Goal: Task Accomplishment & Management: Use online tool/utility

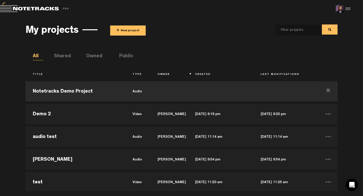
click at [124, 29] on button "+ New project" at bounding box center [128, 30] width 36 height 10
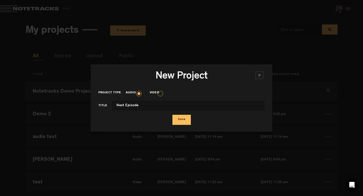
click at [116, 105] on input "Next Episode" at bounding box center [188, 106] width 153 height 10
click at [160, 108] on input "[PERSON_NAME] - Next Episode" at bounding box center [188, 106] width 153 height 10
type input "[PERSON_NAME] - Next Episode Instrumental"
click at [172, 115] on button "Done" at bounding box center [181, 120] width 18 height 10
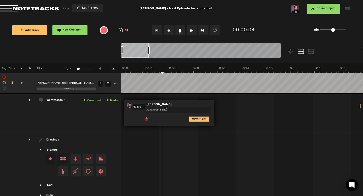
type textarea "Aznavour sample"
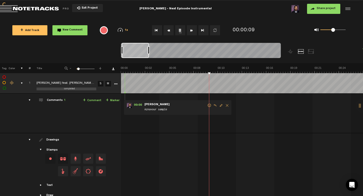
click at [94, 101] on link "+ Comment" at bounding box center [92, 101] width 18 height 6
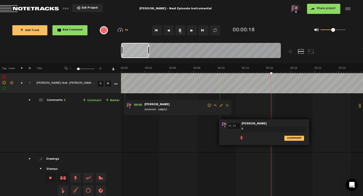
type textarea "@"
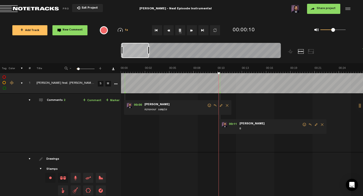
click at [315, 124] on span "Edit comment" at bounding box center [316, 125] width 6 height 4
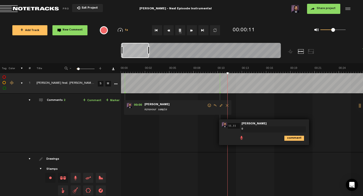
click at [275, 130] on textarea "@" at bounding box center [273, 129] width 65 height 6
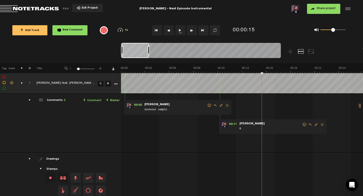
click at [22, 84] on div "comments, stamps & drawings" at bounding box center [20, 83] width 8 height 5
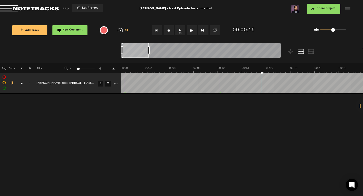
click at [114, 82] on icon "More" at bounding box center [116, 84] width 4 height 4
click at [22, 82] on div "comments, stamps & drawings" at bounding box center [20, 83] width 8 height 5
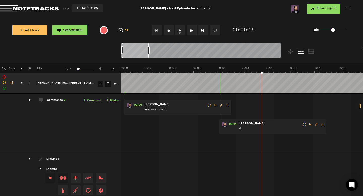
click at [114, 84] on icon "More" at bounding box center [116, 84] width 4 height 4
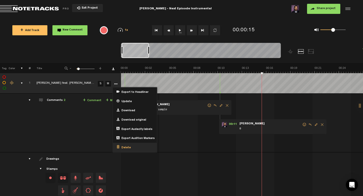
click at [124, 149] on div "Delete" at bounding box center [135, 147] width 44 height 9
click at [133, 145] on div "Delete" at bounding box center [135, 147] width 44 height 9
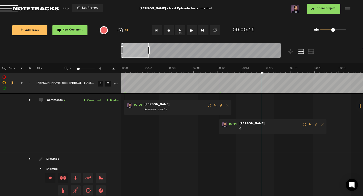
click at [115, 83] on icon "More" at bounding box center [116, 84] width 4 height 4
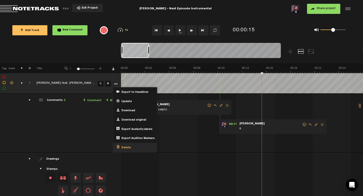
click at [123, 146] on span "Delete" at bounding box center [124, 148] width 11 height 4
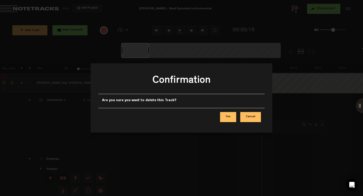
click at [231, 119] on button "Yes" at bounding box center [228, 117] width 16 height 10
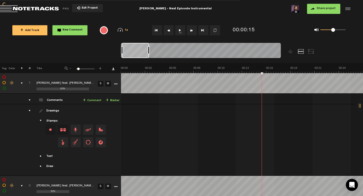
click at [180, 30] on button "1x" at bounding box center [180, 30] width 10 height 10
click at [153, 29] on button "Go to beginning" at bounding box center [157, 30] width 10 height 10
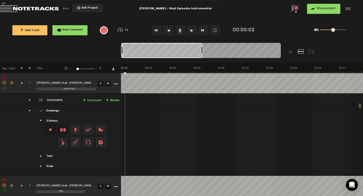
drag, startPoint x: 78, startPoint y: 69, endPoint x: 71, endPoint y: 69, distance: 7.8
click at [71, 69] on div "- 1 100 1 +" at bounding box center [83, 68] width 50 height 5
click at [22, 68] on th at bounding box center [19, 68] width 8 height 10
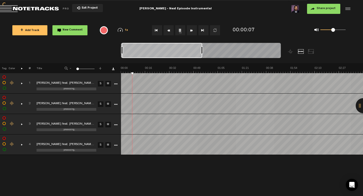
click at [10, 82] on div "Change the color of the waveform" at bounding box center [12, 83] width 8 height 5
click at [15, 97] on li at bounding box center [14, 98] width 13 height 5
click at [11, 102] on div "Change the color of the waveform" at bounding box center [12, 103] width 8 height 5
click at [39, 119] on li at bounding box center [39, 118] width 13 height 5
click at [101, 84] on link "S" at bounding box center [101, 84] width 6 height 6
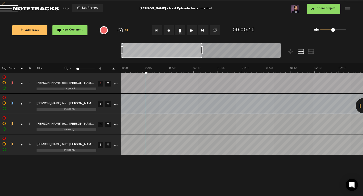
click at [156, 30] on button "Go to beginning" at bounding box center [157, 30] width 10 height 10
click at [103, 106] on link "S" at bounding box center [101, 104] width 6 height 6
click at [101, 124] on link "S" at bounding box center [101, 125] width 6 height 6
click at [157, 29] on button "Go to beginning" at bounding box center [157, 30] width 10 height 10
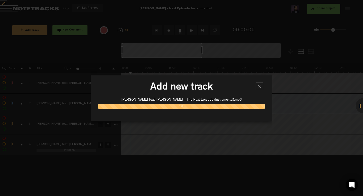
click at [138, 166] on div "Add new track [PERSON_NAME] feat. [PERSON_NAME] - The Next Episode (Instrumenta…" at bounding box center [181, 98] width 181 height 196
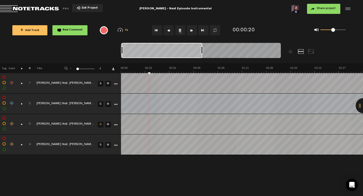
click at [181, 31] on button "1x" at bounding box center [180, 30] width 10 height 10
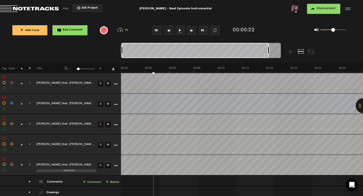
click at [157, 30] on button "Go to beginning" at bounding box center [157, 30] width 10 height 10
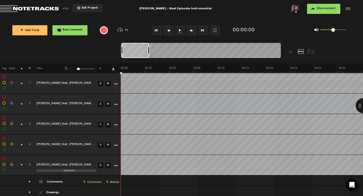
click at [180, 30] on button "1x" at bounding box center [180, 30] width 10 height 10
click at [22, 164] on div "comments, stamps & drawings" at bounding box center [20, 164] width 8 height 5
click at [101, 83] on link "S" at bounding box center [101, 84] width 6 height 6
click at [156, 31] on button "Go to beginning" at bounding box center [157, 30] width 10 height 10
click at [100, 106] on link "S" at bounding box center [101, 104] width 6 height 6
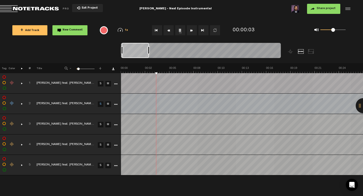
click at [100, 124] on link "S" at bounding box center [101, 125] width 6 height 6
click at [100, 146] on link "S" at bounding box center [101, 145] width 6 height 6
click at [107, 165] on link "M" at bounding box center [108, 166] width 6 height 6
click at [107, 168] on link "M" at bounding box center [108, 166] width 6 height 6
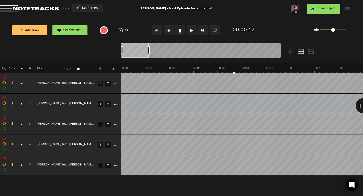
click at [107, 166] on link "M" at bounding box center [108, 166] width 6 height 6
click at [155, 30] on button "Go to beginning" at bounding box center [157, 30] width 10 height 10
click at [101, 103] on link "S" at bounding box center [101, 104] width 6 height 6
click at [100, 124] on link "S" at bounding box center [101, 125] width 6 height 6
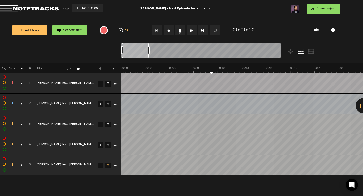
click at [99, 146] on link "S" at bounding box center [101, 145] width 6 height 6
click at [99, 125] on link "S" at bounding box center [101, 125] width 6 height 6
click at [99, 146] on link "S" at bounding box center [101, 145] width 6 height 6
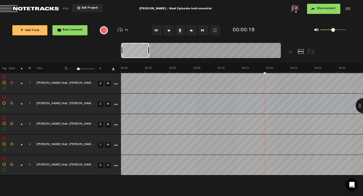
click at [100, 124] on link "S" at bounding box center [101, 125] width 6 height 6
click at [102, 125] on link "S" at bounding box center [101, 125] width 6 height 6
click at [110, 83] on link "M" at bounding box center [108, 84] width 6 height 6
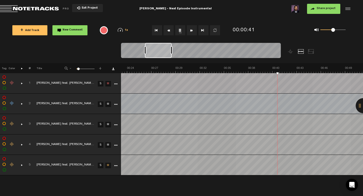
click at [12, 102] on div "Change the color of the waveform" at bounding box center [12, 103] width 8 height 5
click at [27, 118] on li at bounding box center [26, 118] width 13 height 5
click at [159, 33] on button "Go to beginning" at bounding box center [157, 30] width 10 height 10
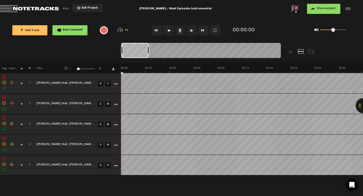
scroll to position [0, 0]
click at [101, 105] on link "S" at bounding box center [101, 104] width 6 height 6
click at [12, 124] on div "Change the color of the waveform" at bounding box center [12, 123] width 8 height 5
click at [40, 139] on li at bounding box center [39, 139] width 13 height 5
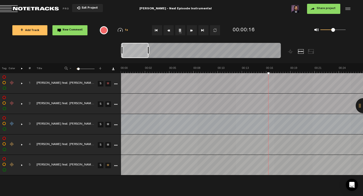
click at [11, 143] on div "Change the color of the waveform" at bounding box center [12, 144] width 8 height 5
click at [39, 158] on li at bounding box center [39, 159] width 13 height 5
click at [13, 164] on div "Change the color of the waveform" at bounding box center [12, 164] width 8 height 5
click at [51, 179] on li at bounding box center [52, 179] width 13 height 5
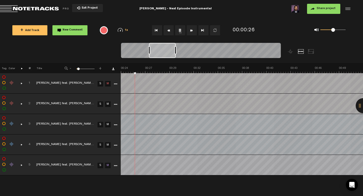
scroll to position [0, 208]
click at [10, 81] on div "Change the color of the waveform" at bounding box center [12, 83] width 8 height 5
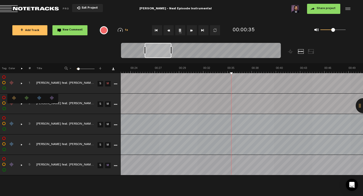
click at [12, 99] on li at bounding box center [14, 98] width 13 height 5
click at [109, 82] on link "M" at bounding box center [108, 84] width 6 height 6
click at [100, 83] on link "S" at bounding box center [101, 84] width 6 height 6
click at [107, 83] on link "M" at bounding box center [108, 84] width 6 height 6
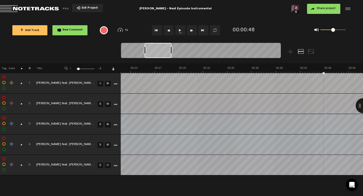
click at [156, 30] on button "Go to beginning" at bounding box center [157, 30] width 10 height 10
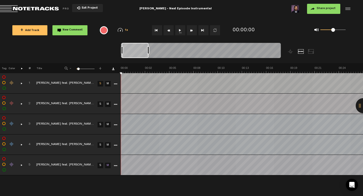
scroll to position [0, 0]
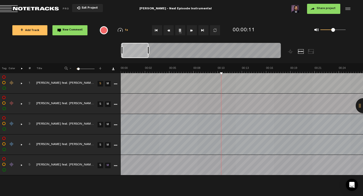
click at [156, 31] on button "Go to beginning" at bounding box center [157, 30] width 10 height 10
click at [108, 164] on link "M" at bounding box center [108, 166] width 6 height 6
click at [101, 164] on link "S" at bounding box center [101, 166] width 6 height 6
drag, startPoint x: 51, startPoint y: 164, endPoint x: 59, endPoint y: 133, distance: 31.6
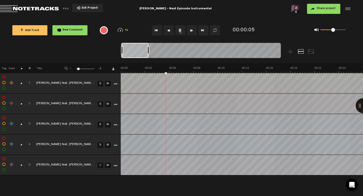
click at [59, 133] on table "1 completed [PERSON_NAME] feat. [PERSON_NAME] - The Next Episode (Instrumental)…" at bounding box center [181, 124] width 363 height 102
click at [29, 165] on div "Click to change the order number" at bounding box center [27, 165] width 8 height 5
type input "1"
click at [30, 81] on div "Click to change the order number" at bounding box center [27, 83] width 8 height 5
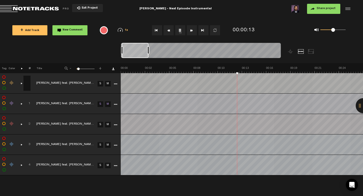
scroll to position [0, 0]
type input "2"
click at [30, 124] on div "Click to change the order number" at bounding box center [27, 124] width 8 height 5
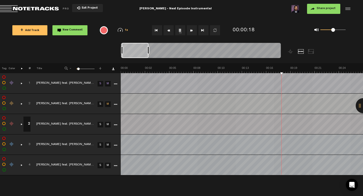
click at [30, 101] on div "Click to change the order number" at bounding box center [27, 103] width 8 height 5
click at [157, 30] on button "Go to beginning" at bounding box center [157, 30] width 10 height 10
click at [10, 81] on div "Change the color of the waveform" at bounding box center [12, 83] width 8 height 5
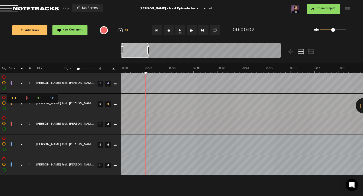
click at [14, 96] on li at bounding box center [14, 98] width 13 height 5
click at [10, 102] on div "Change the color of the waveform" at bounding box center [12, 103] width 8 height 5
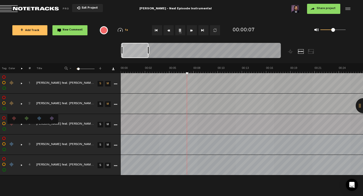
click at [52, 116] on li at bounding box center [51, 118] width 13 height 5
click at [107, 83] on link "M" at bounding box center [108, 84] width 6 height 6
click at [101, 83] on link "S" at bounding box center [101, 84] width 6 height 6
click at [100, 84] on link "S" at bounding box center [101, 84] width 6 height 6
click at [107, 87] on td "M" at bounding box center [108, 83] width 8 height 20
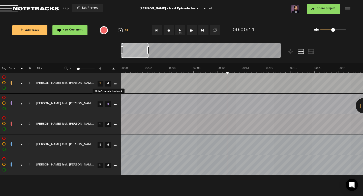
click at [107, 83] on link "M" at bounding box center [108, 84] width 6 height 6
click at [101, 84] on link "S" at bounding box center [101, 84] width 6 height 6
click at [108, 84] on link "M" at bounding box center [108, 84] width 6 height 6
click at [106, 105] on link "M" at bounding box center [108, 104] width 6 height 6
click at [101, 84] on link "S" at bounding box center [101, 84] width 6 height 6
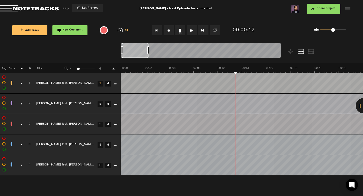
click at [157, 34] on button "Go to beginning" at bounding box center [157, 30] width 10 height 10
click at [22, 83] on div "comments, stamps & drawings" at bounding box center [20, 83] width 8 height 5
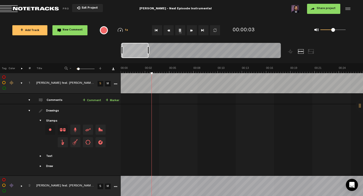
click at [99, 82] on link "S" at bounding box center [101, 84] width 6 height 6
click at [155, 30] on button "Go to beginning" at bounding box center [157, 30] width 10 height 10
click at [100, 86] on td "S" at bounding box center [100, 83] width 8 height 20
click at [100, 83] on link "S" at bounding box center [101, 84] width 6 height 6
click at [155, 31] on button "Go to beginning" at bounding box center [157, 30] width 10 height 10
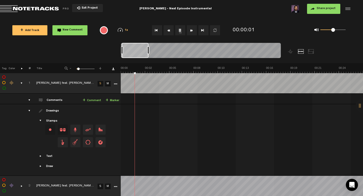
click at [101, 83] on link "S" at bounding box center [101, 84] width 6 height 6
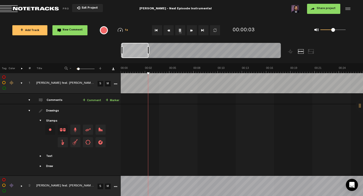
click at [101, 83] on link "S" at bounding box center [101, 84] width 6 height 6
click at [20, 83] on div "comments, stamps & drawings" at bounding box center [20, 83] width 8 height 5
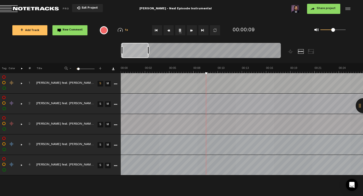
click at [99, 83] on link "S" at bounding box center [101, 84] width 6 height 6
click at [99, 105] on link "S" at bounding box center [101, 104] width 6 height 6
click at [100, 124] on link "S" at bounding box center [101, 125] width 6 height 6
click at [158, 33] on button "Go to beginning" at bounding box center [157, 30] width 10 height 10
click at [181, 30] on button "1x" at bounding box center [180, 30] width 10 height 10
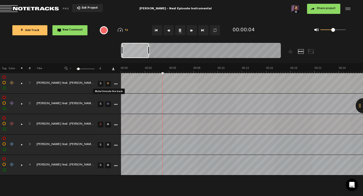
click at [106, 84] on link "M" at bounding box center [108, 84] width 6 height 6
click at [108, 105] on link "M" at bounding box center [108, 104] width 6 height 6
click at [99, 124] on link "S" at bounding box center [101, 125] width 6 height 6
click at [101, 85] on link "S" at bounding box center [101, 84] width 6 height 6
click at [157, 32] on button "Go to beginning" at bounding box center [157, 30] width 10 height 10
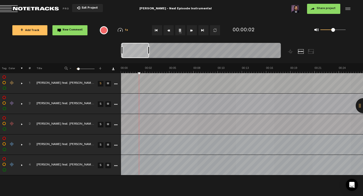
click at [22, 83] on div "comments, stamps & drawings" at bounding box center [20, 83] width 8 height 5
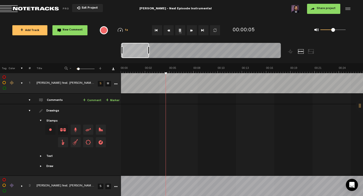
click at [21, 83] on div "comments, stamps & drawings" at bounding box center [20, 83] width 8 height 5
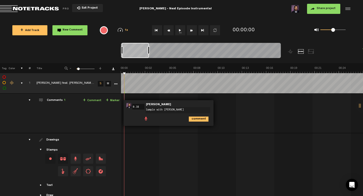
type textarea "Sample with Bass"
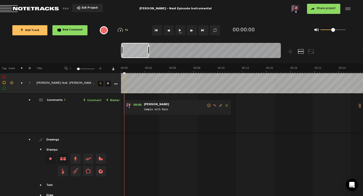
click at [22, 82] on div "comments, stamps & drawings" at bounding box center [20, 83] width 8 height 5
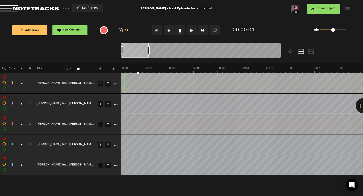
click at [100, 124] on link "S" at bounding box center [101, 125] width 6 height 6
click at [100, 83] on link "S" at bounding box center [101, 84] width 6 height 6
click at [22, 82] on div "comments, stamps & drawings" at bounding box center [20, 83] width 8 height 5
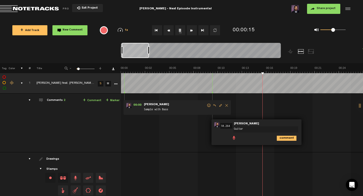
type textarea "Guitar"
click at [156, 31] on button "Go to beginning" at bounding box center [157, 30] width 10 height 10
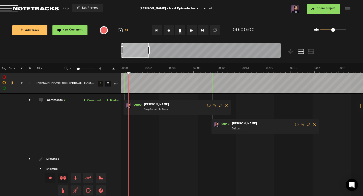
click at [221, 104] on span "Edit comment" at bounding box center [220, 106] width 6 height 4
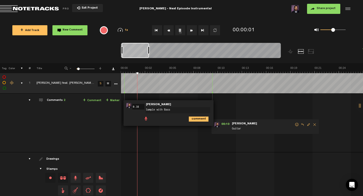
click at [155, 111] on textarea "Sample with Bass" at bounding box center [177, 110] width 65 height 6
type textarea "Sample part 1 with Bass"
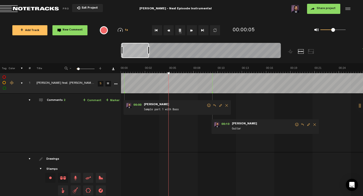
click at [307, 125] on span "Edit comment" at bounding box center [308, 125] width 6 height 4
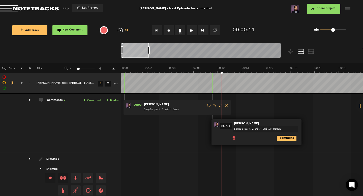
type textarea "Sample part 2 with Guitar plucks"
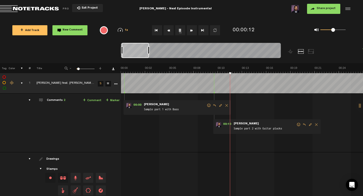
click at [213, 92] on icon at bounding box center [214, 92] width 2 height 3
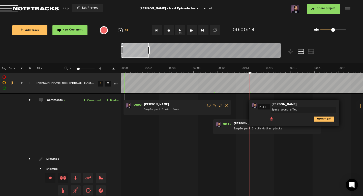
type textarea "Spacy sound effect"
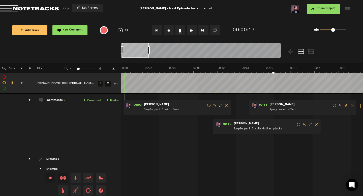
click at [346, 104] on span "Edit comment" at bounding box center [346, 106] width 6 height 4
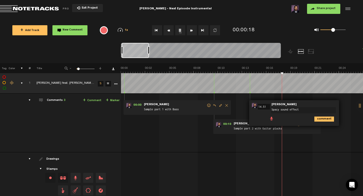
click at [304, 110] on textarea "Spacy sound effect" at bounding box center [303, 110] width 65 height 6
click at [325, 119] on icon "comment" at bounding box center [324, 118] width 20 height 5
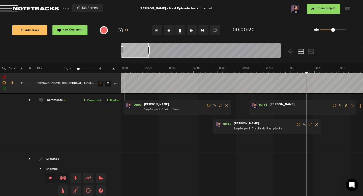
click at [351, 105] on span "Delete comment" at bounding box center [352, 106] width 6 height 4
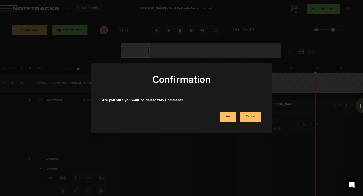
click at [232, 117] on button "Yes" at bounding box center [228, 117] width 16 height 10
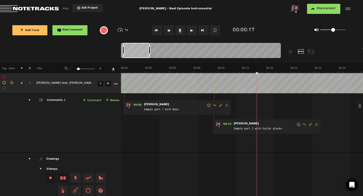
scroll to position [0, 12]
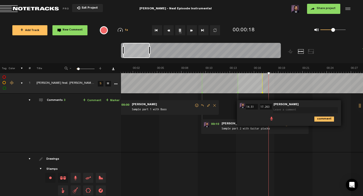
type textarea "Spacy sound effect"
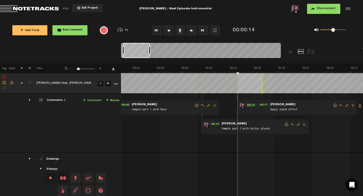
click at [251, 104] on span "00:14" at bounding box center [251, 105] width 12 height 5
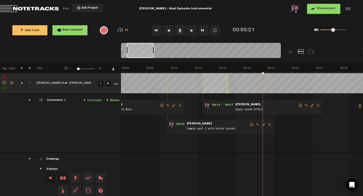
scroll to position [0, 47]
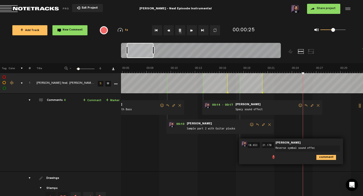
type textarea "Reverse symbal sound effect"
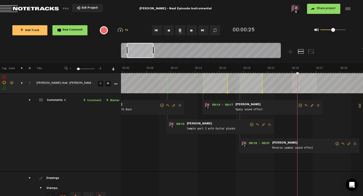
scroll to position [0, 101]
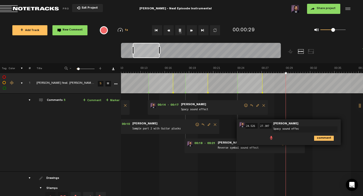
type textarea "Spacy sound effect"
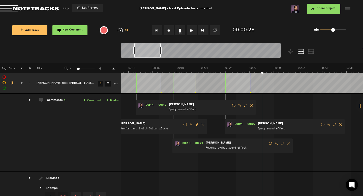
scroll to position [0, 113]
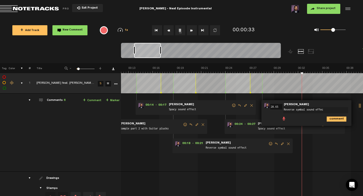
type textarea "Reverse symbal sound effect"
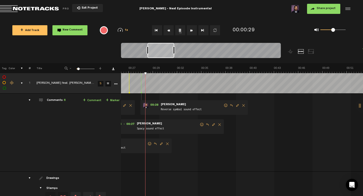
scroll to position [0, 3]
click at [242, 104] on span "Delete comment" at bounding box center [243, 106] width 6 height 4
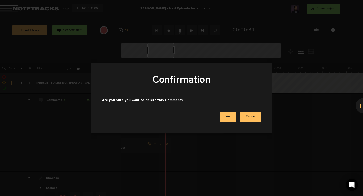
click at [230, 117] on button "Yes" at bounding box center [228, 117] width 16 height 10
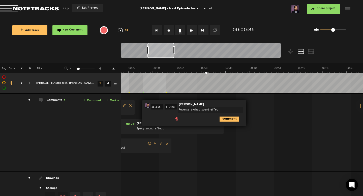
type textarea "Reverse symbal sound effect"
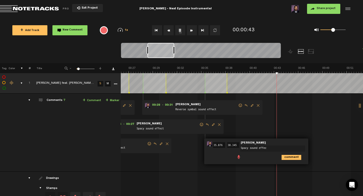
type textarea "Spacy sound effect"
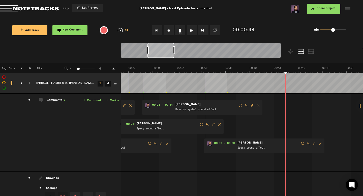
click at [191, 95] on td "1 Dr. Dre feat. Snoop Dogg - The Next Episode (Instrumental) S M Dr. Dre feat. …" at bounding box center [242, 132] width 242 height 78
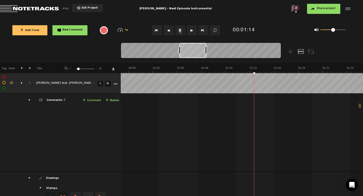
scroll to position [0, 525]
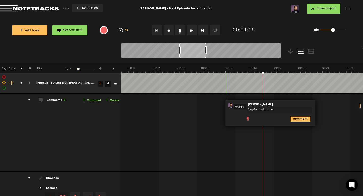
type textarea "Sample 1 with bass"
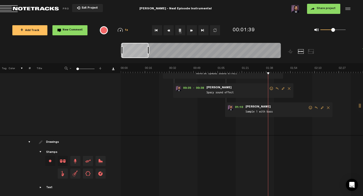
scroll to position [228, 4]
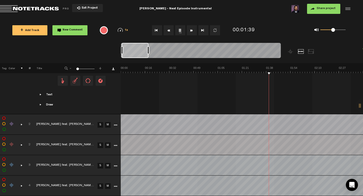
drag, startPoint x: 78, startPoint y: 69, endPoint x: 74, endPoint y: 69, distance: 4.5
click at [74, 69] on div "- 1 100 1 +" at bounding box center [83, 68] width 50 height 5
click at [98, 122] on link "S" at bounding box center [101, 125] width 6 height 6
click at [133, 69] on img at bounding box center [242, 69] width 242 height 7
click at [98, 142] on link "S" at bounding box center [101, 145] width 6 height 6
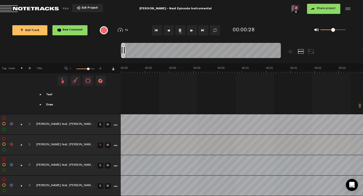
scroll to position [0, 2781]
drag, startPoint x: 78, startPoint y: 69, endPoint x: 88, endPoint y: 69, distance: 10.1
click at [88, 69] on span at bounding box center [88, 69] width 3 height 3
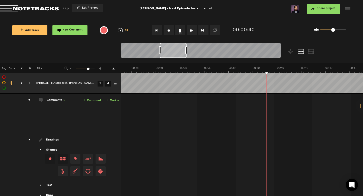
scroll to position [93, 4]
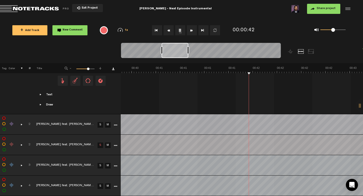
click at [98, 163] on link "S" at bounding box center [101, 166] width 6 height 6
click at [98, 144] on link "S" at bounding box center [101, 145] width 6 height 6
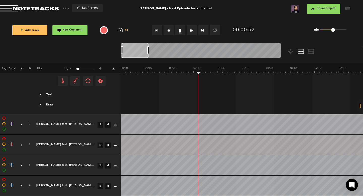
scroll to position [228, 4]
drag, startPoint x: 87, startPoint y: 69, endPoint x: 69, endPoint y: 69, distance: 18.1
click at [69, 69] on div "- 1 100 1 +" at bounding box center [83, 68] width 50 height 5
click at [154, 30] on button "Go to beginning" at bounding box center [157, 30] width 10 height 10
